Goal: Information Seeking & Learning: Check status

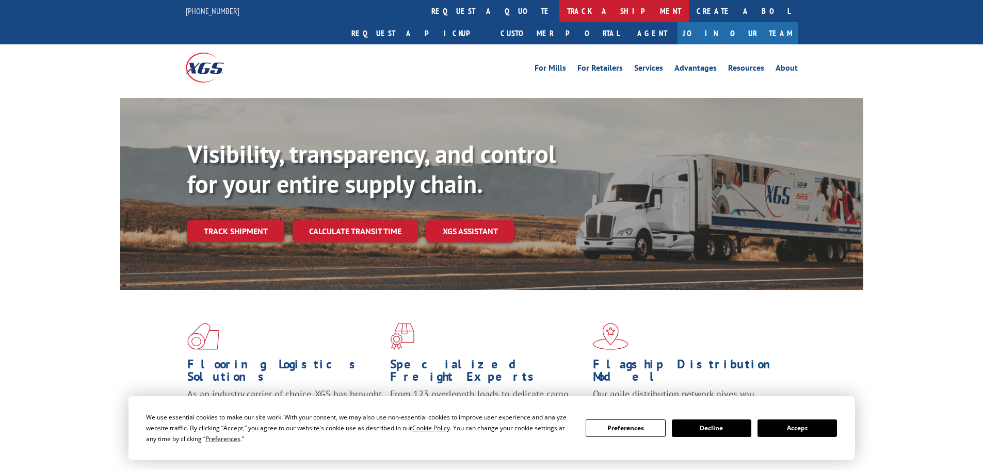
click at [560, 7] on link "track a shipment" at bounding box center [625, 11] width 130 height 22
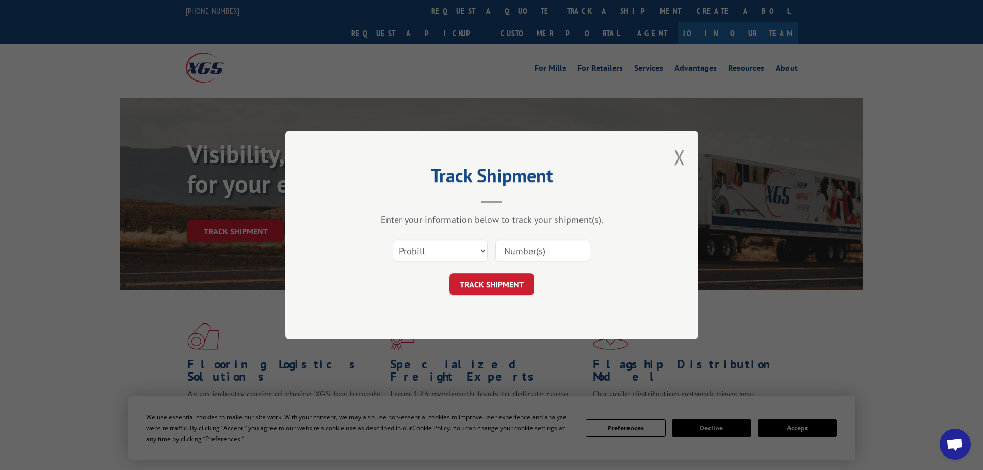
click at [513, 252] on input at bounding box center [543, 251] width 95 height 22
paste input "17469903"
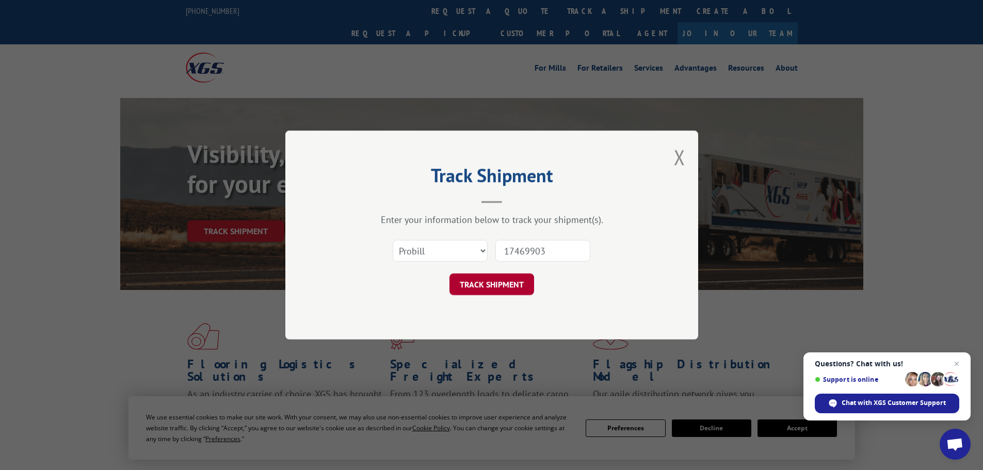
type input "17469903"
click at [488, 284] on button "TRACK SHIPMENT" at bounding box center [492, 285] width 85 height 22
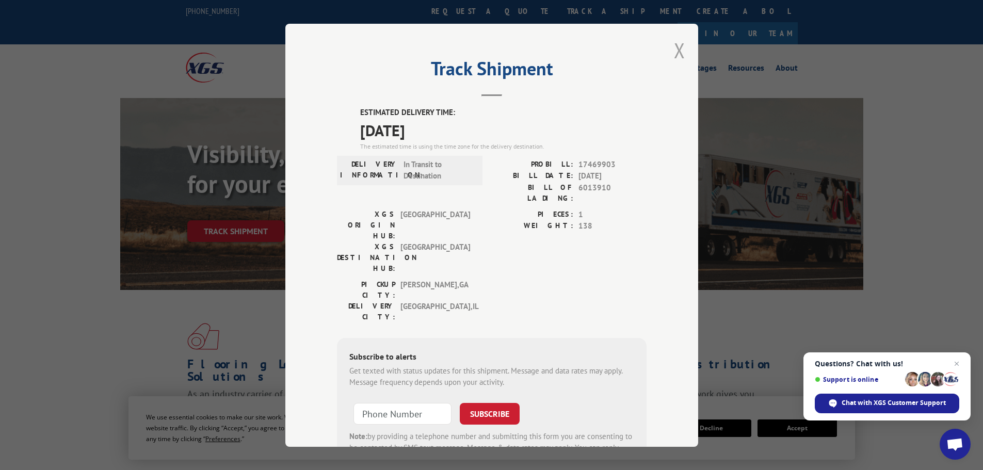
click at [676, 51] on button "Close modal" at bounding box center [679, 50] width 11 height 27
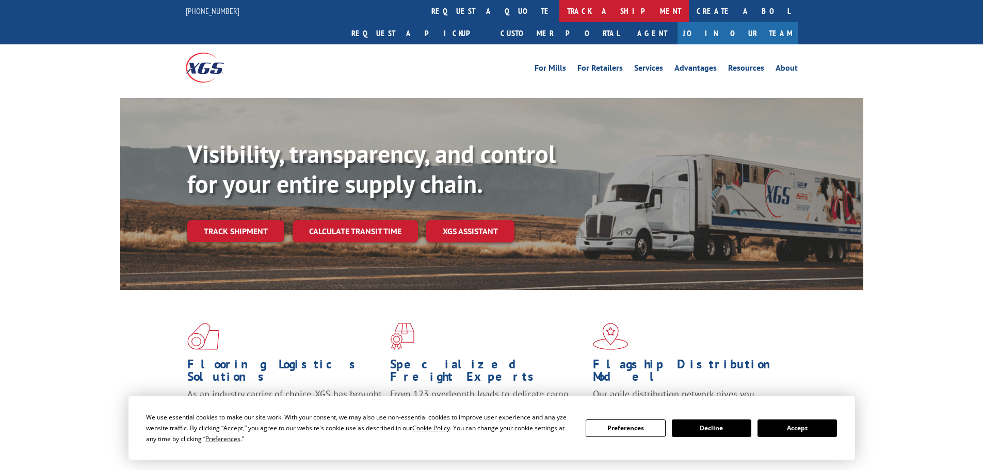
click at [560, 22] on link "track a shipment" at bounding box center [625, 11] width 130 height 22
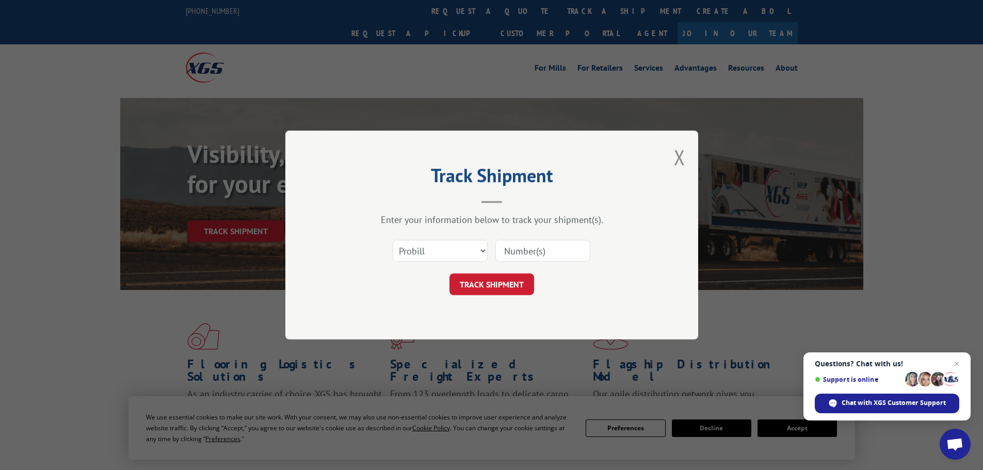
click at [527, 251] on input at bounding box center [543, 251] width 95 height 22
paste input "16331098"
type input "16331098"
click at [486, 279] on button "TRACK SHIPMENT" at bounding box center [492, 285] width 85 height 22
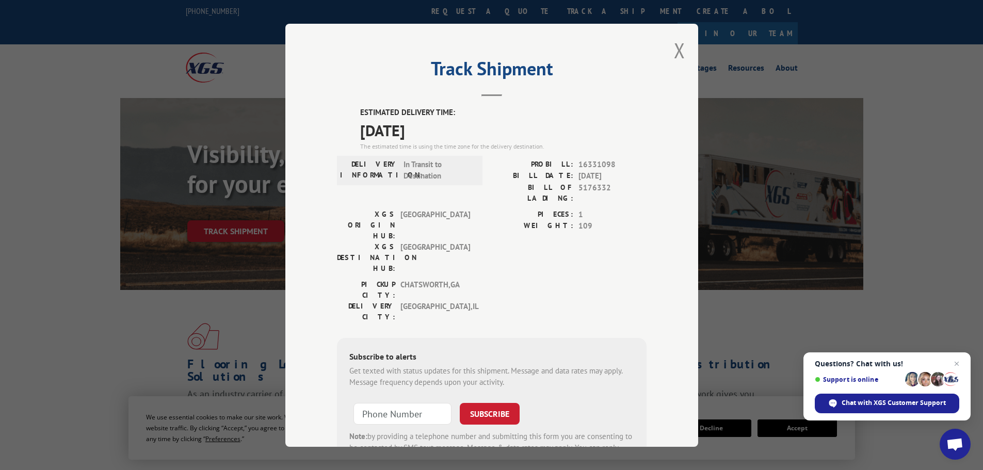
click at [675, 51] on button "Close modal" at bounding box center [679, 50] width 11 height 27
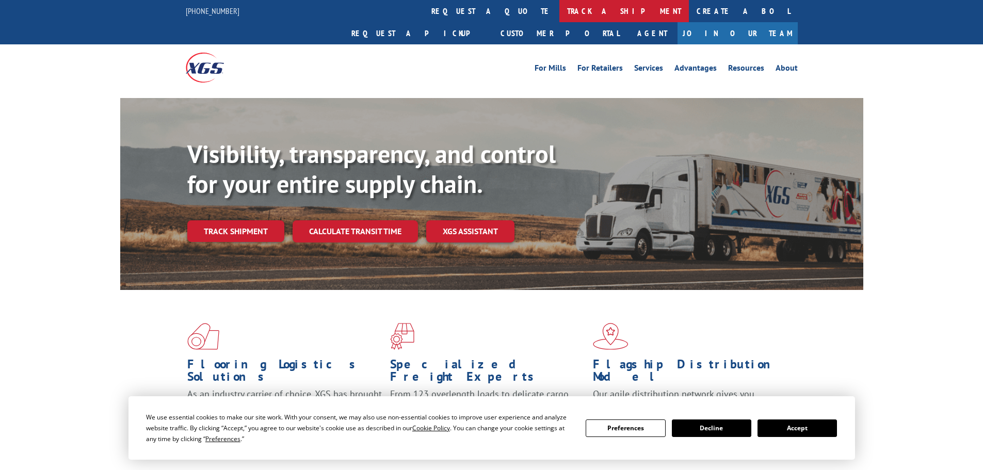
click at [560, 12] on link "track a shipment" at bounding box center [625, 11] width 130 height 22
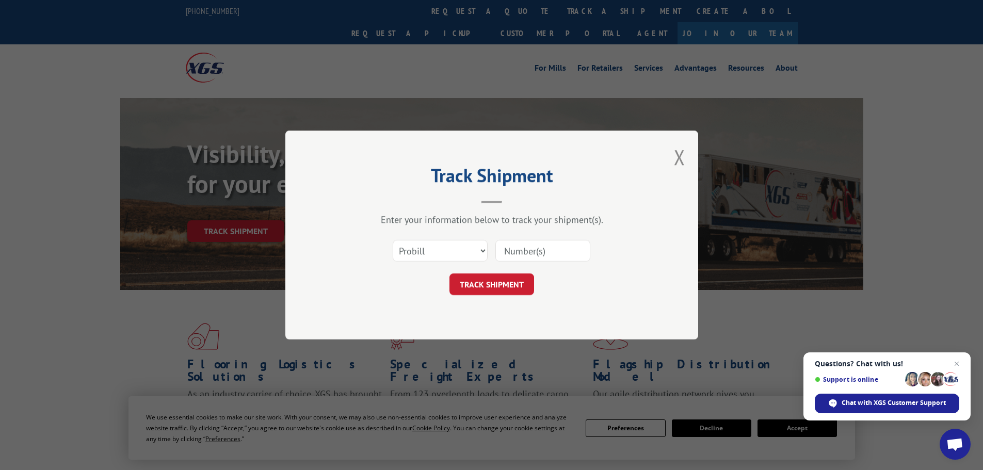
click at [526, 251] on input at bounding box center [543, 251] width 95 height 22
paste input "17516687"
type input "17516687"
click at [498, 283] on button "TRACK SHIPMENT" at bounding box center [492, 285] width 85 height 22
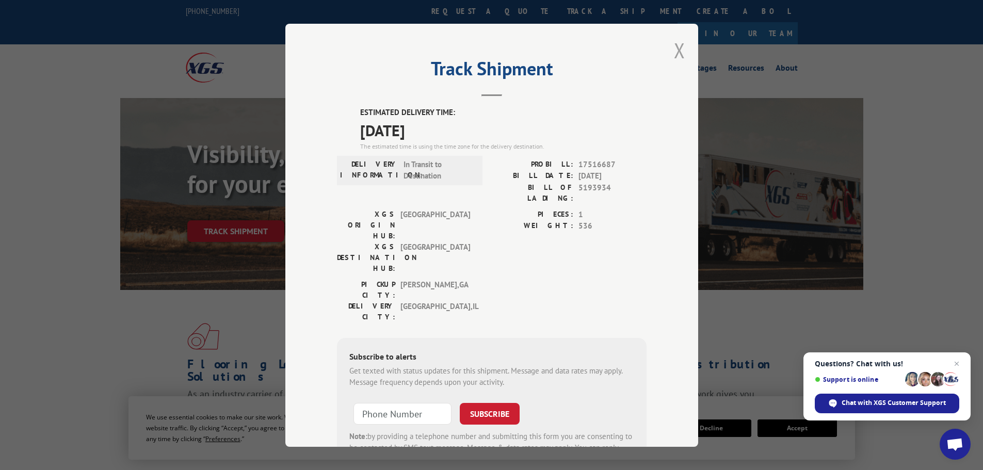
click at [674, 50] on button "Close modal" at bounding box center [679, 50] width 11 height 27
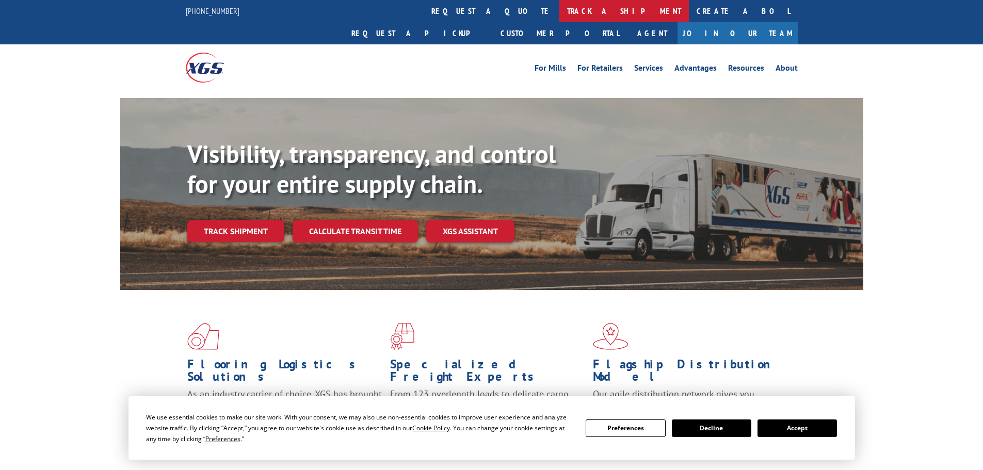
click at [560, 9] on link "track a shipment" at bounding box center [625, 11] width 130 height 22
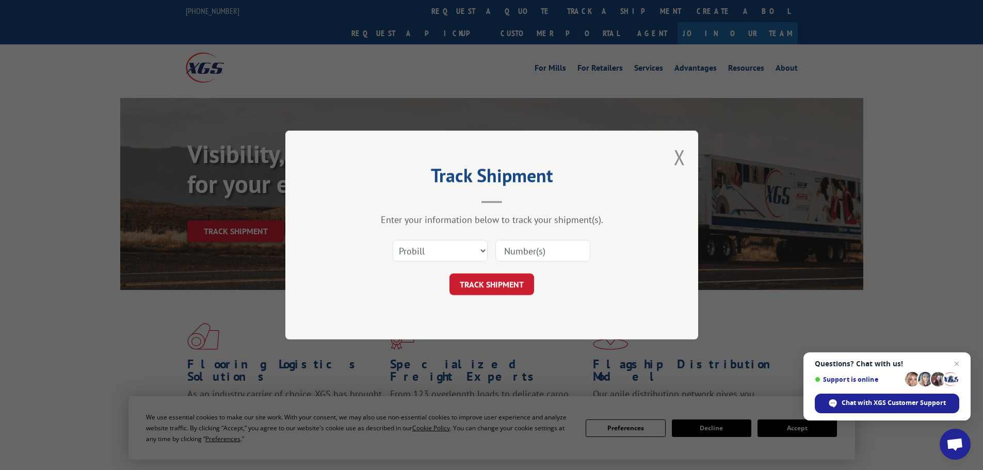
click at [512, 251] on input at bounding box center [543, 251] width 95 height 22
paste input "17516606"
type input "17516606"
click at [496, 294] on button "TRACK SHIPMENT" at bounding box center [492, 285] width 85 height 22
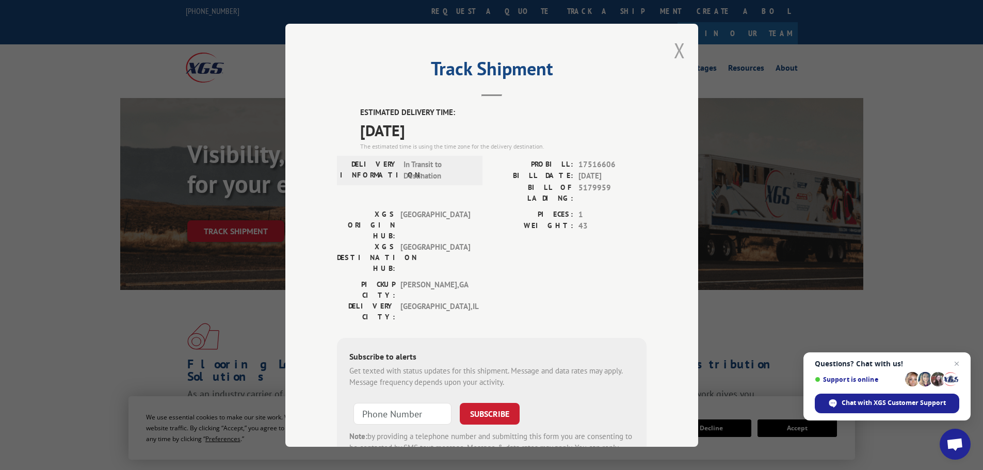
click at [674, 47] on button "Close modal" at bounding box center [679, 50] width 11 height 27
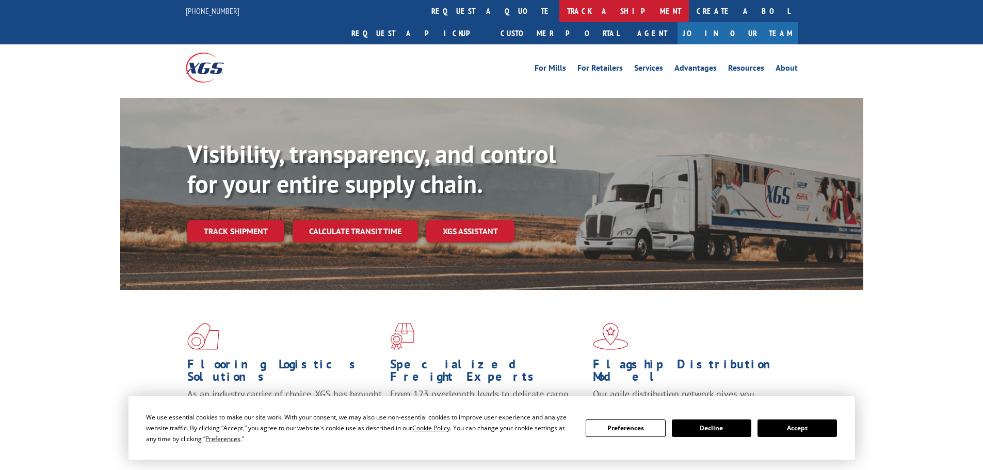
click at [560, 11] on link "track a shipment" at bounding box center [625, 11] width 130 height 22
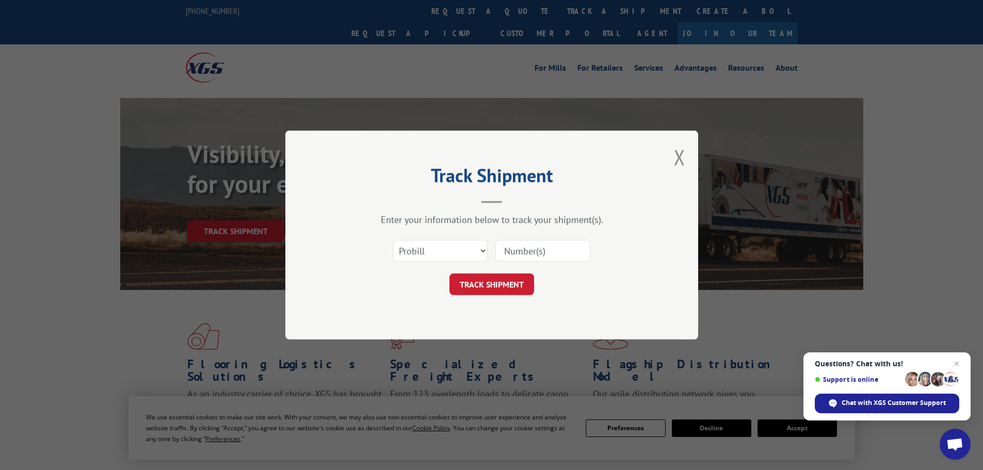
click at [499, 248] on input at bounding box center [543, 251] width 95 height 22
paste input "17228301"
type input "17228301"
click at [485, 287] on button "TRACK SHIPMENT" at bounding box center [492, 285] width 85 height 22
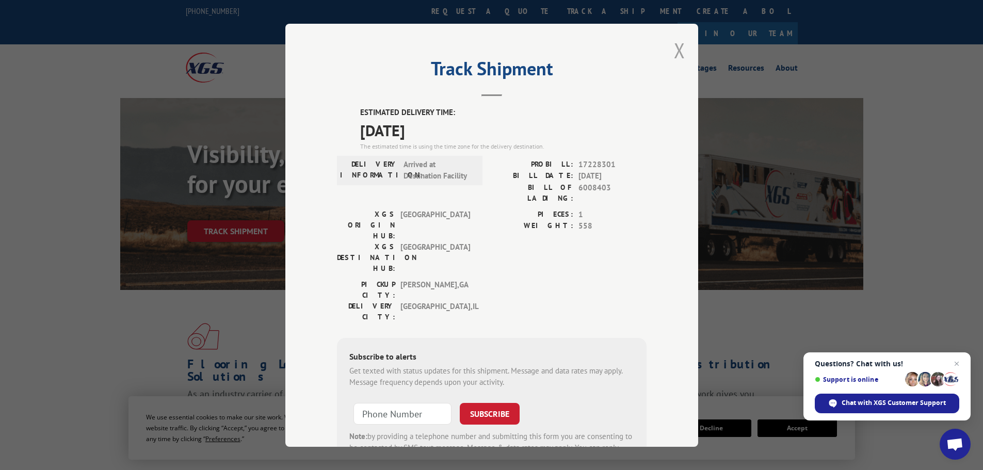
click at [677, 51] on button "Close modal" at bounding box center [679, 50] width 11 height 27
